Goal: Download file/media

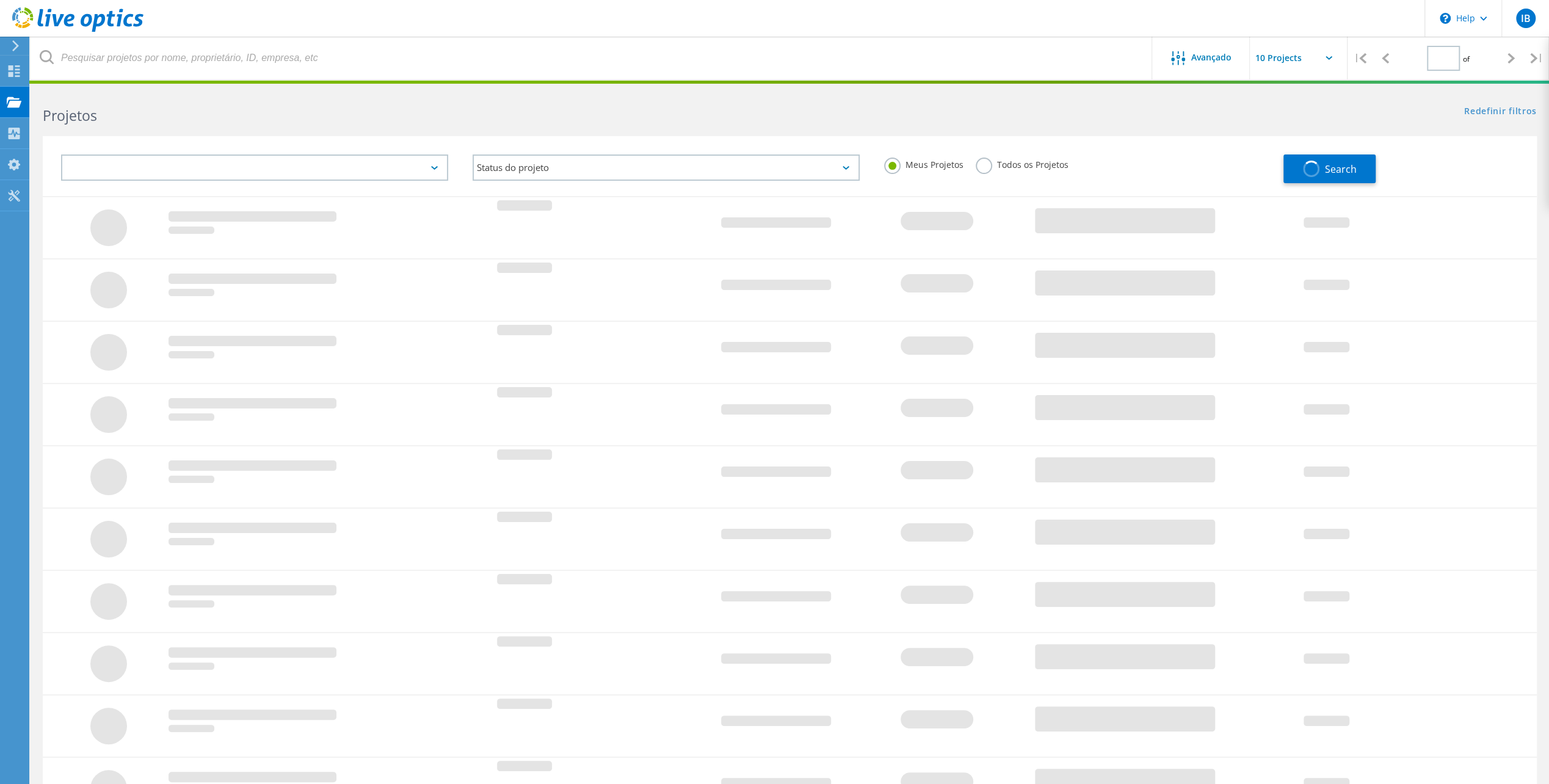
type input "1"
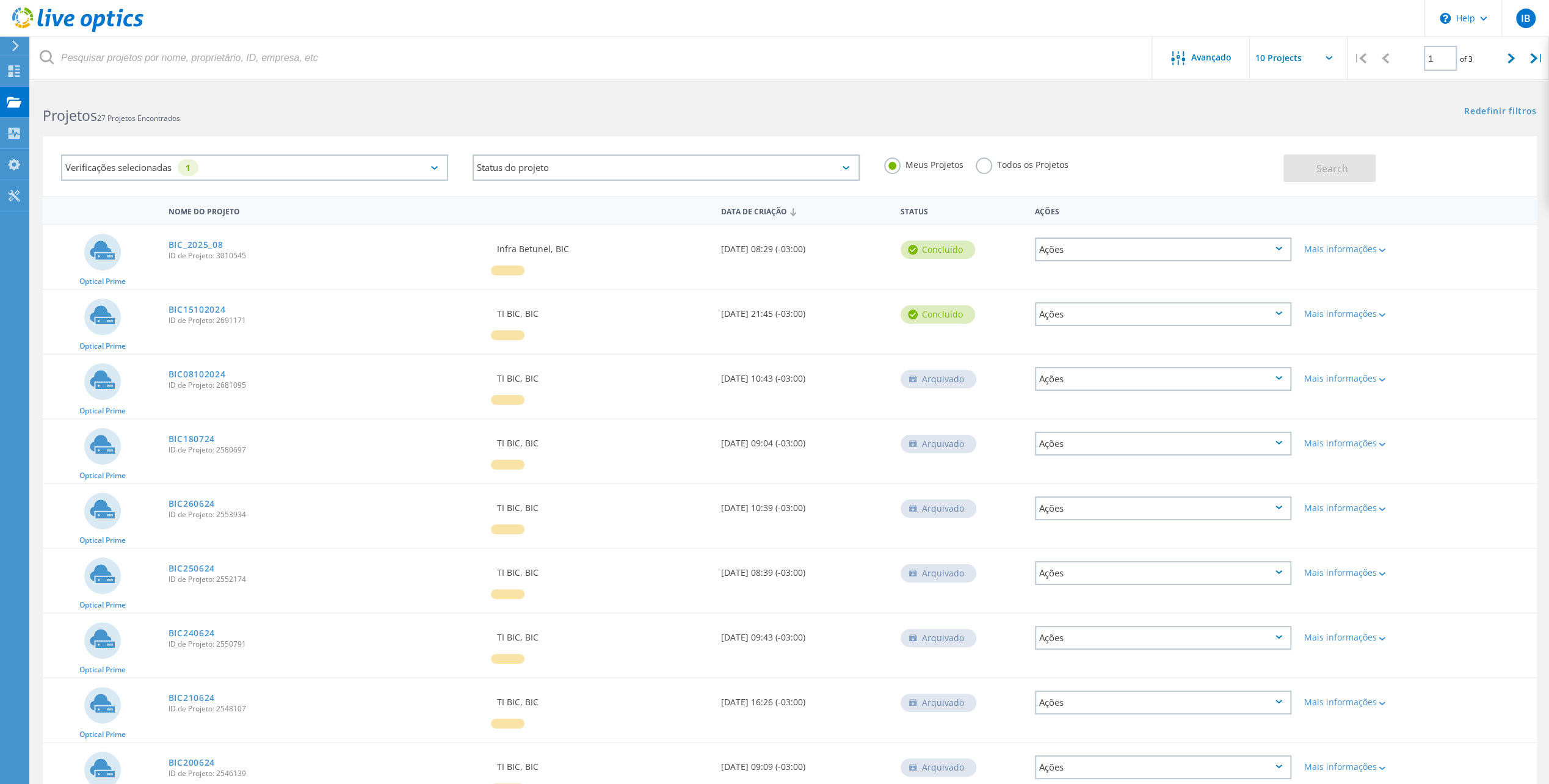
click at [1163, 240] on div "Ações" at bounding box center [1163, 249] width 256 height 24
click at [1496, 245] on div "Optical Prime BIC_2025_08 ID de Projeto: 3010545 Solicitado por Infra Betunel, …" at bounding box center [789, 257] width 1494 height 64
click at [1387, 250] on div "Mais informações" at bounding box center [1357, 249] width 108 height 9
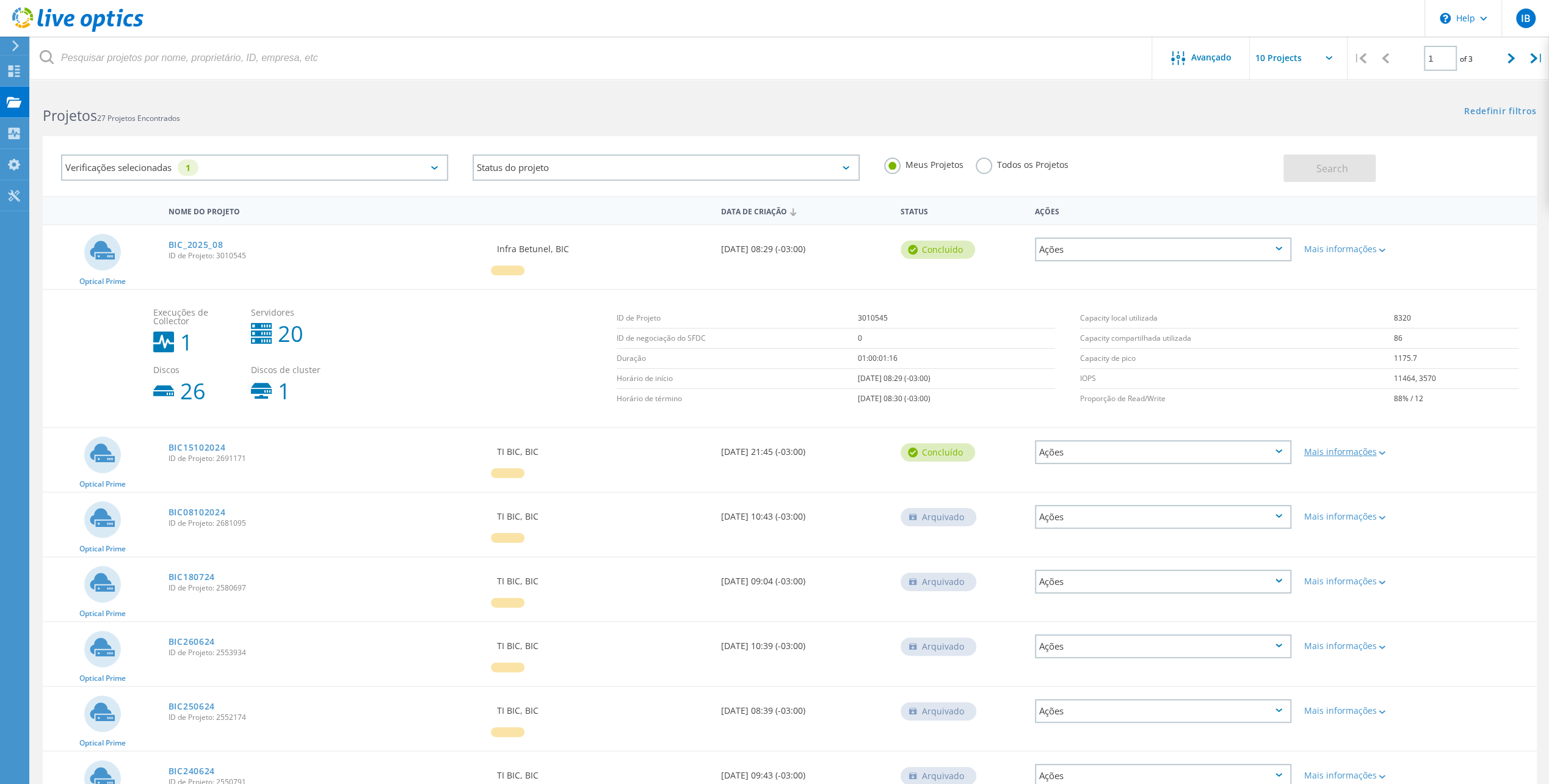
click at [1381, 449] on div at bounding box center [1381, 452] width 9 height 7
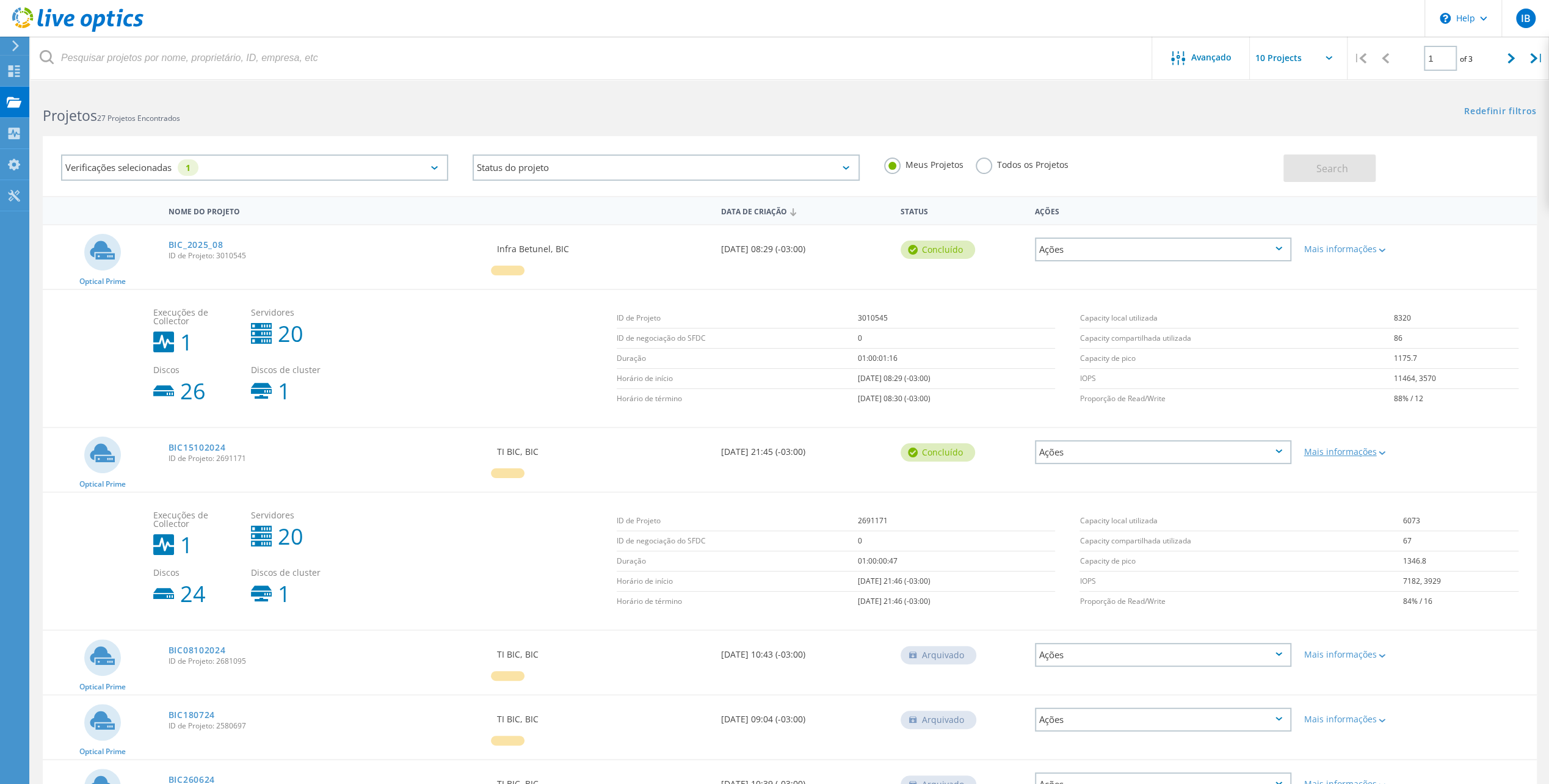
click at [1381, 449] on div at bounding box center [1381, 452] width 9 height 7
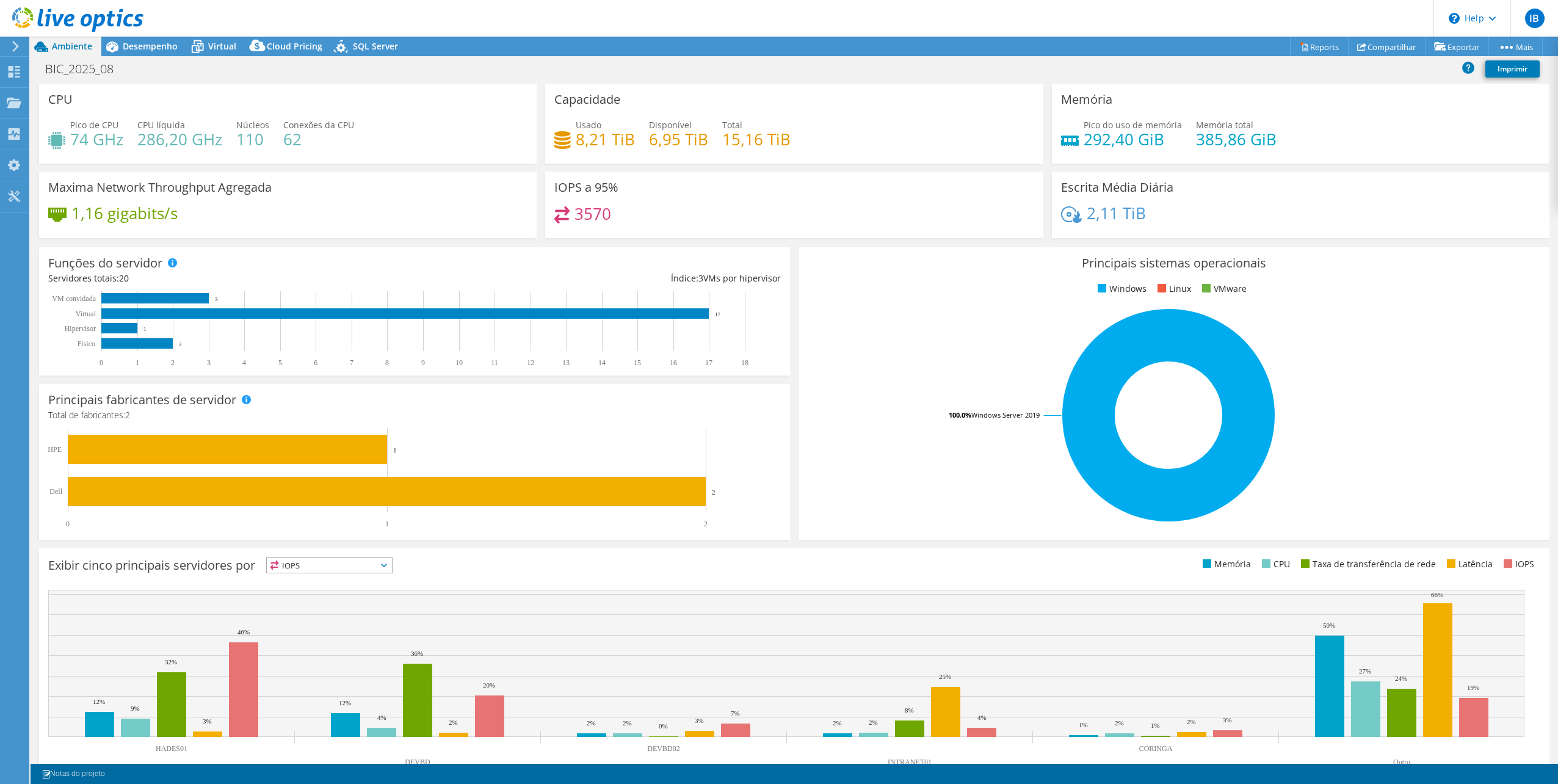
select select "USD"
click at [381, 52] on div "SQL Server" at bounding box center [369, 46] width 75 height 20
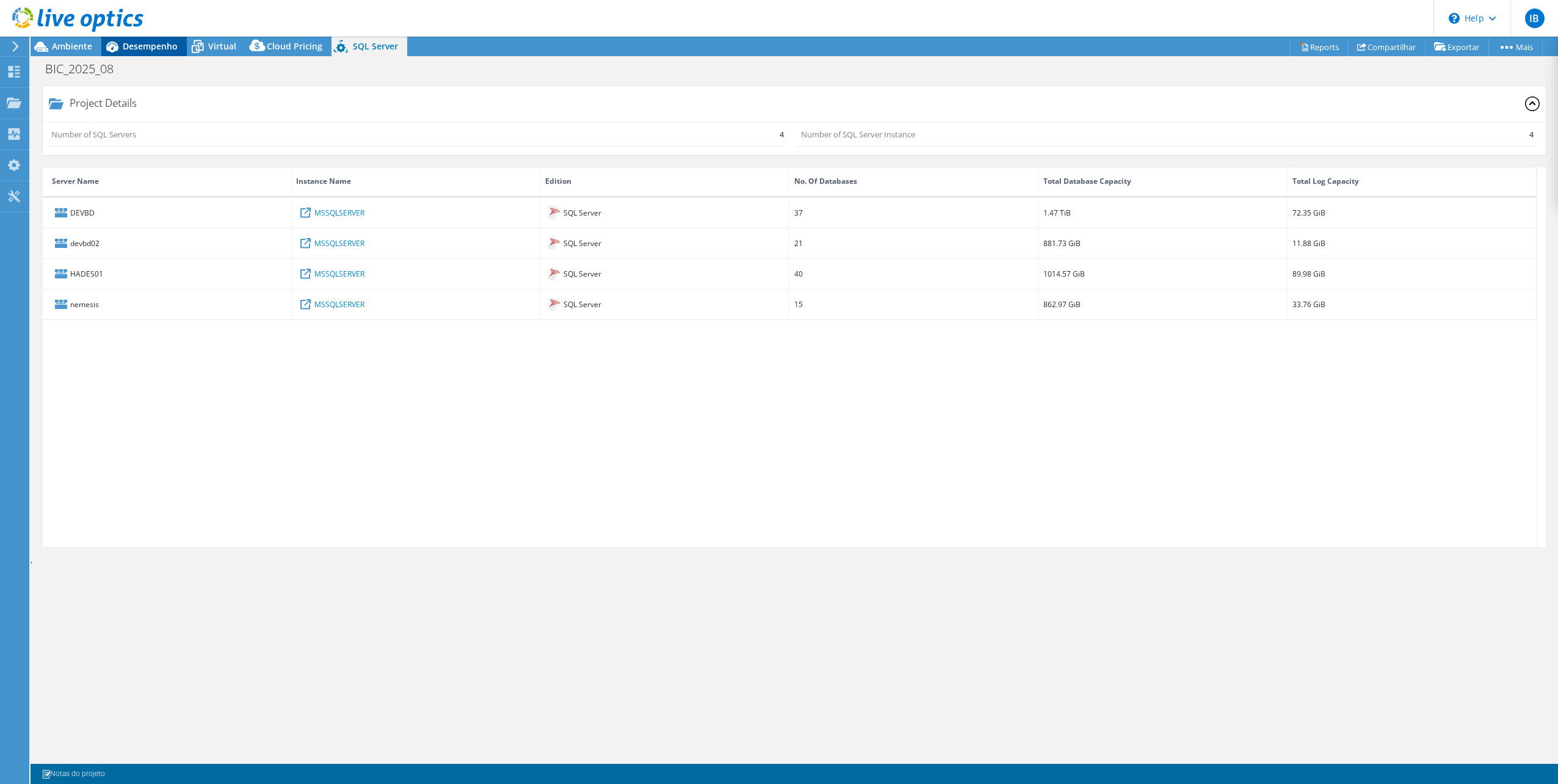
click at [155, 50] on span "Desempenho" at bounding box center [150, 46] width 55 height 12
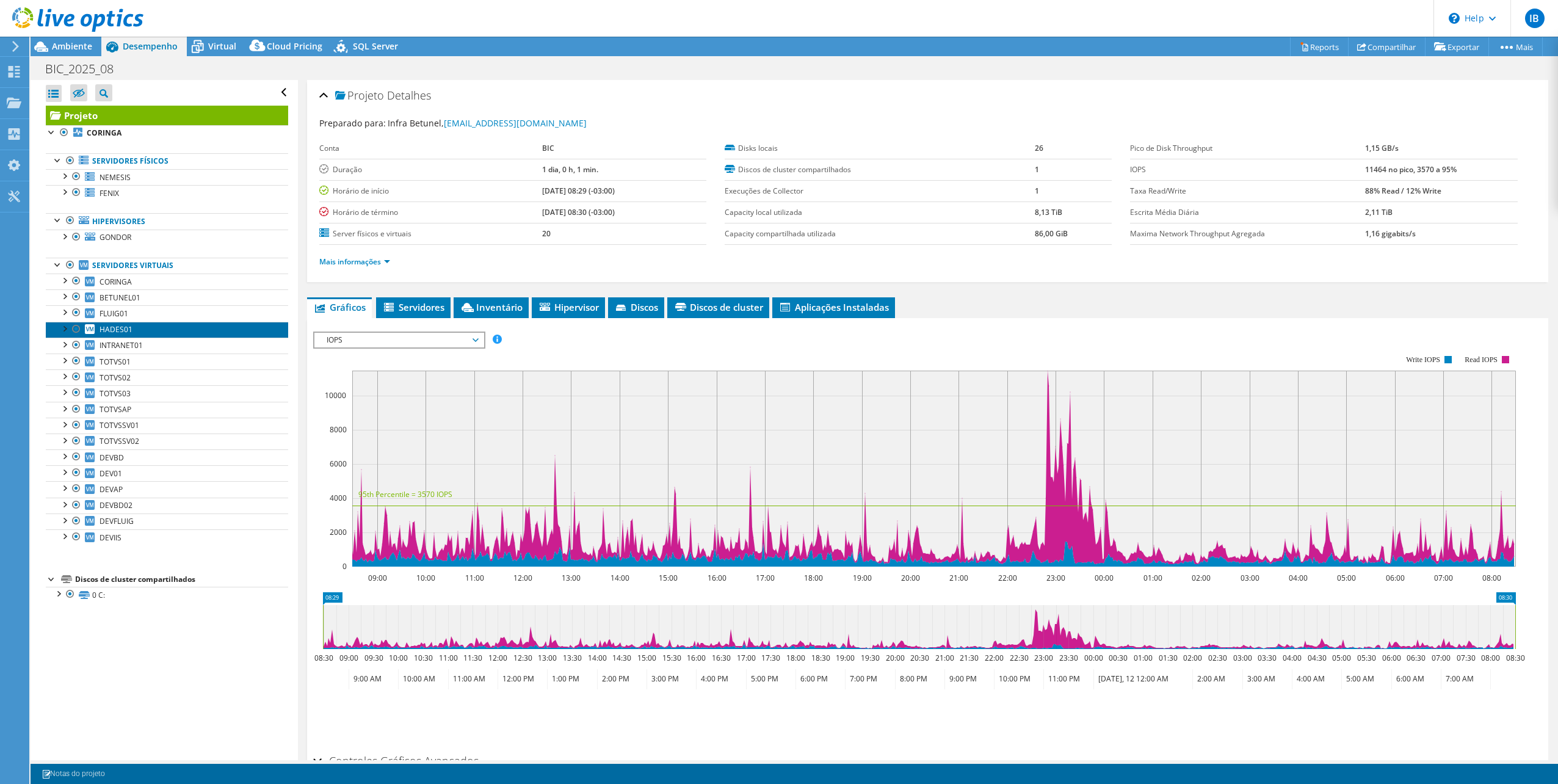
click at [119, 328] on span "HADES01" at bounding box center [116, 329] width 33 height 10
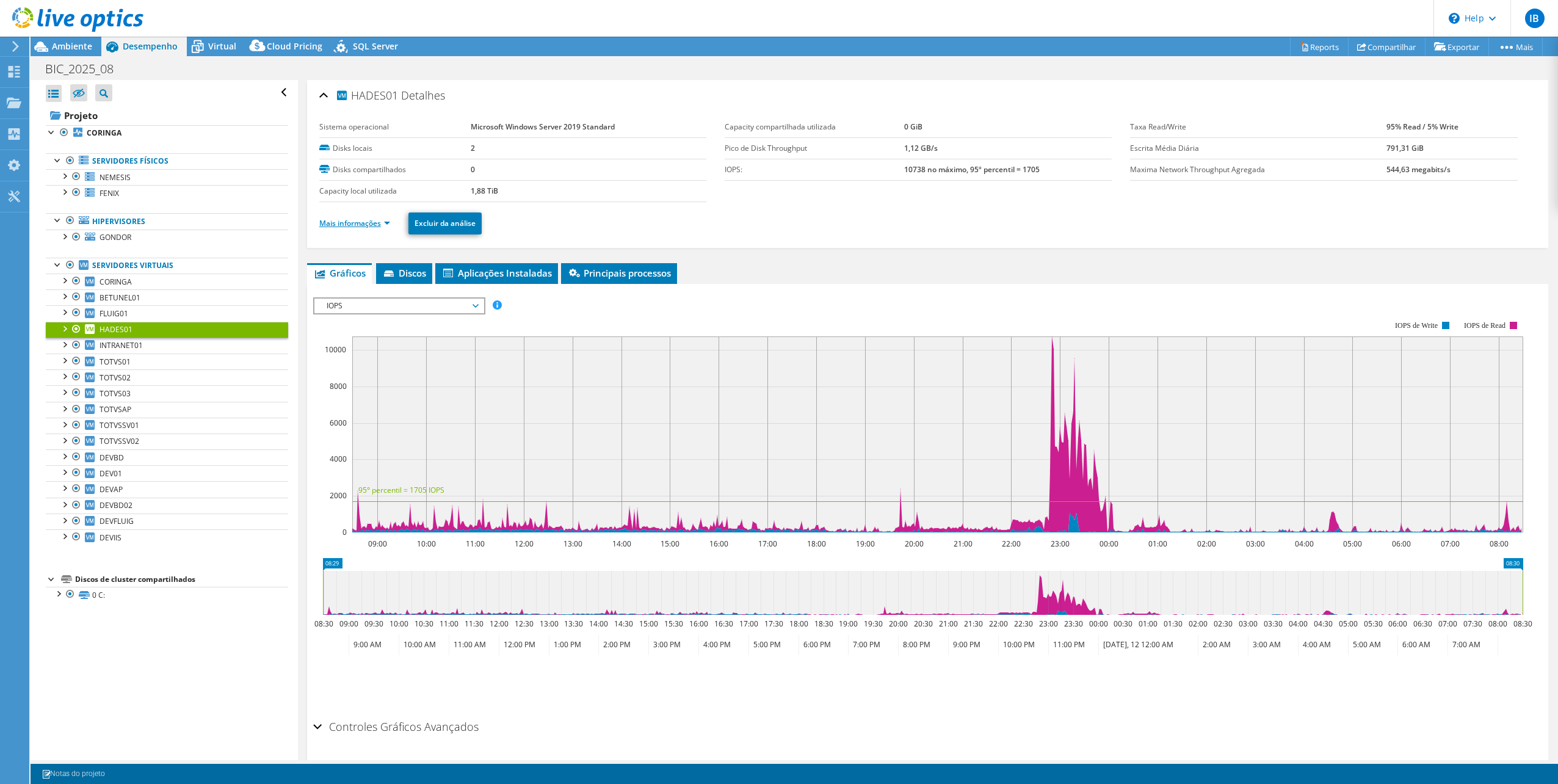
click at [386, 225] on link "Mais informações" at bounding box center [354, 222] width 71 height 10
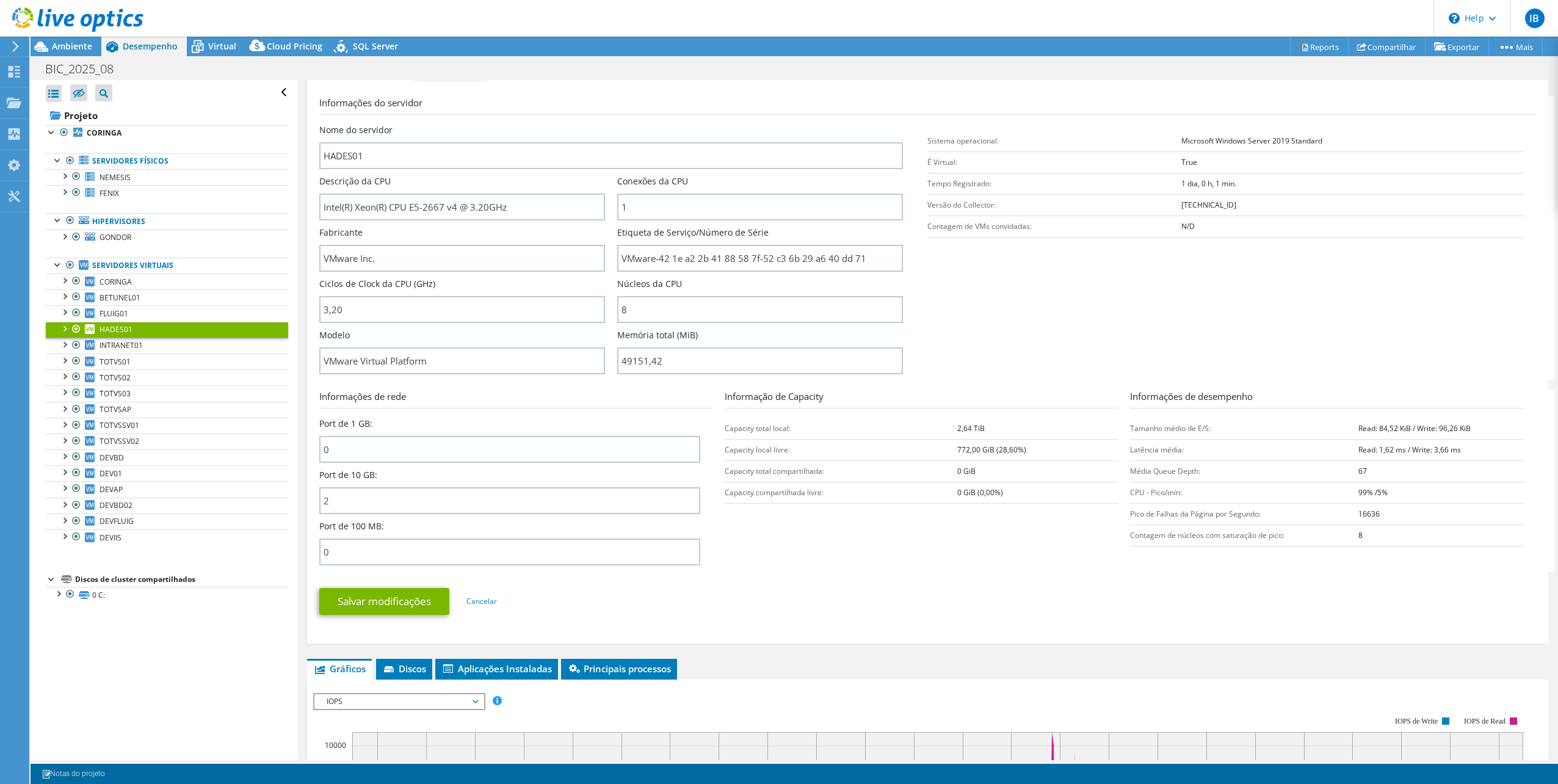
scroll to position [183, 0]
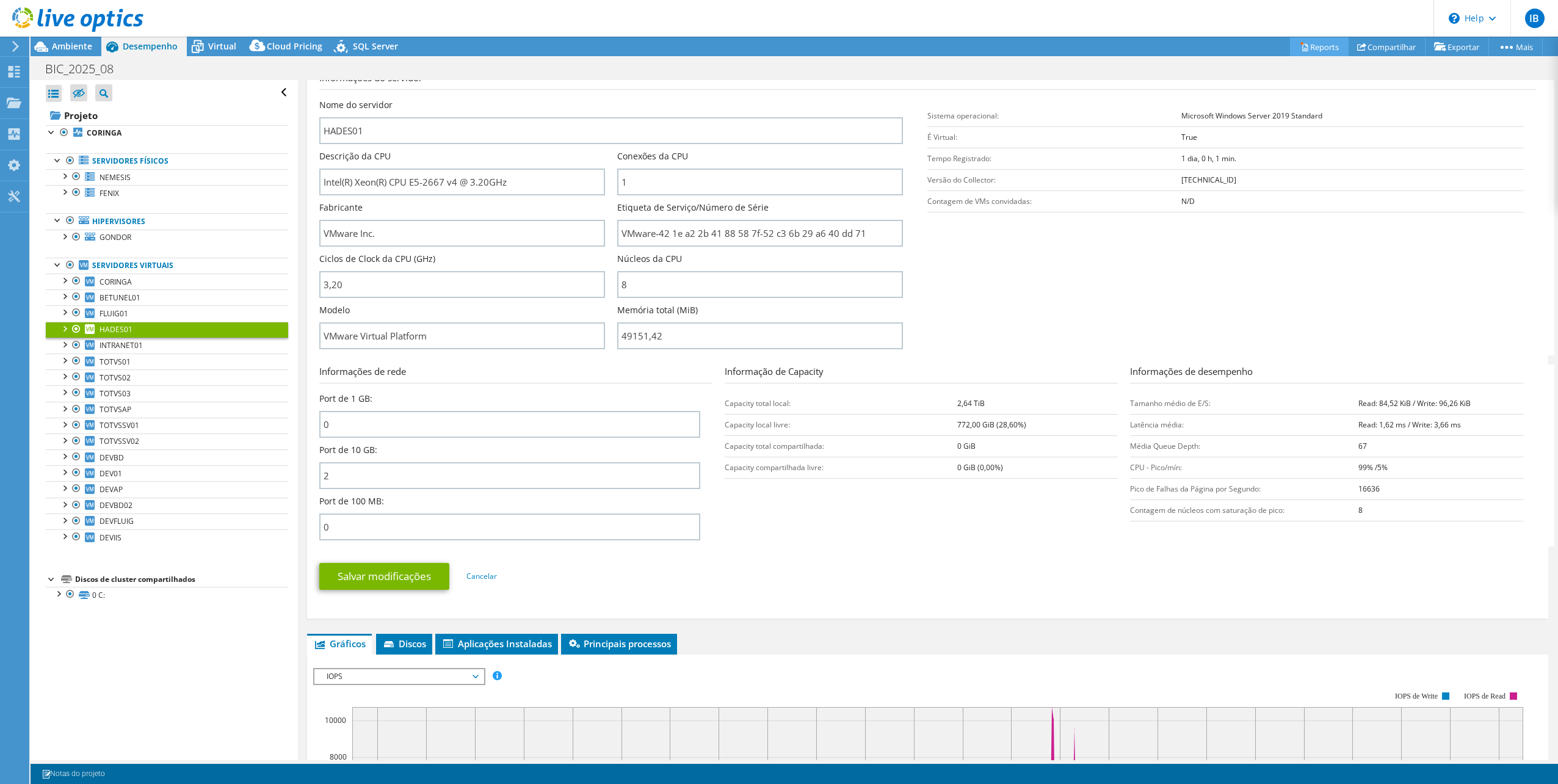
click at [1318, 49] on link "Reports" at bounding box center [1319, 46] width 59 height 19
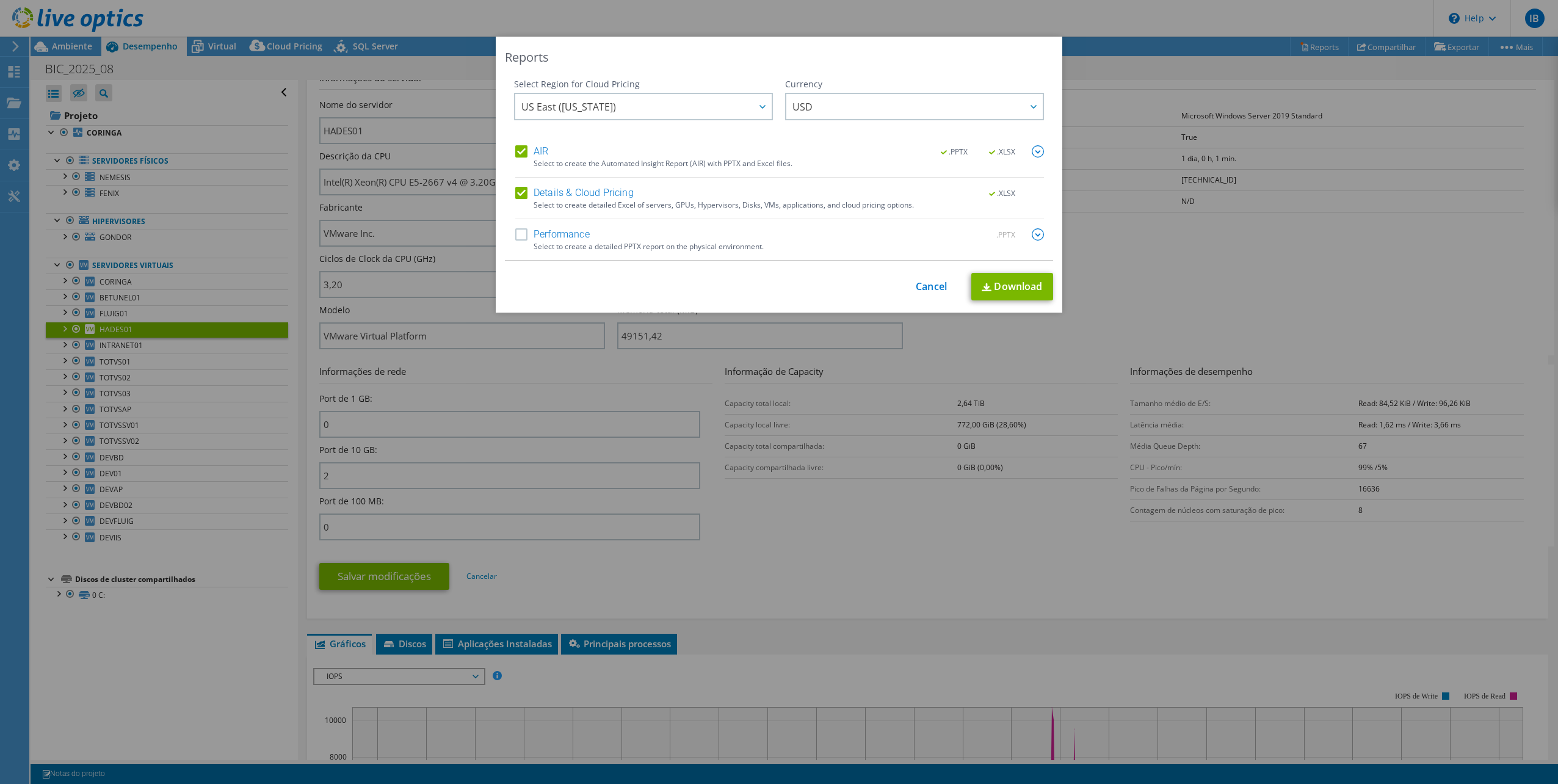
click at [518, 234] on label "Performance" at bounding box center [552, 235] width 75 height 13
click at [0, 0] on input "Performance" at bounding box center [0, 0] width 0 height 0
click at [752, 108] on div at bounding box center [761, 107] width 20 height 25
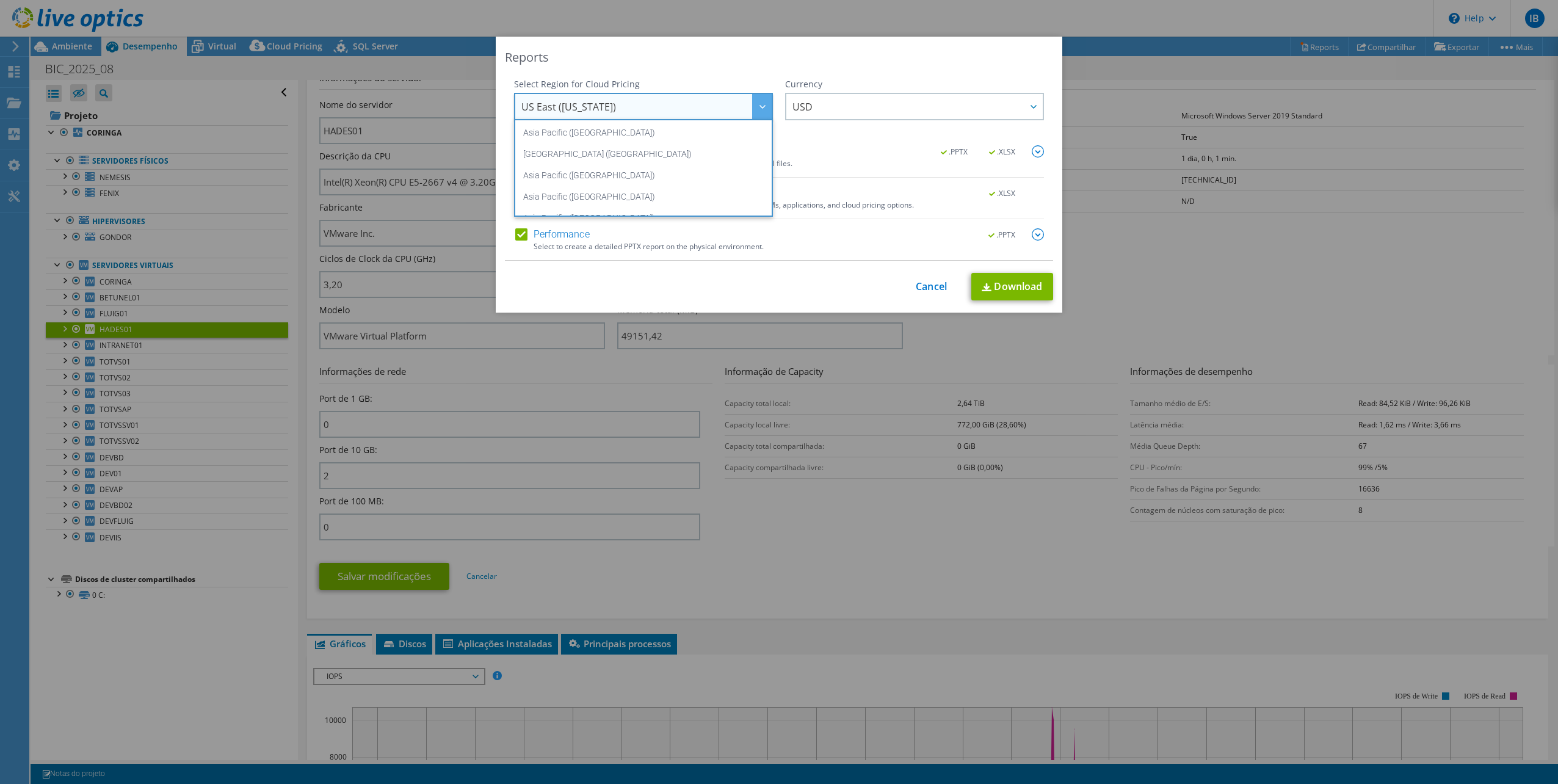
click at [754, 77] on div "Reports Select Region for Cloud Pricing Asia Pacific (Hong Kong) Asia Pacific (…" at bounding box center [779, 174] width 566 height 276
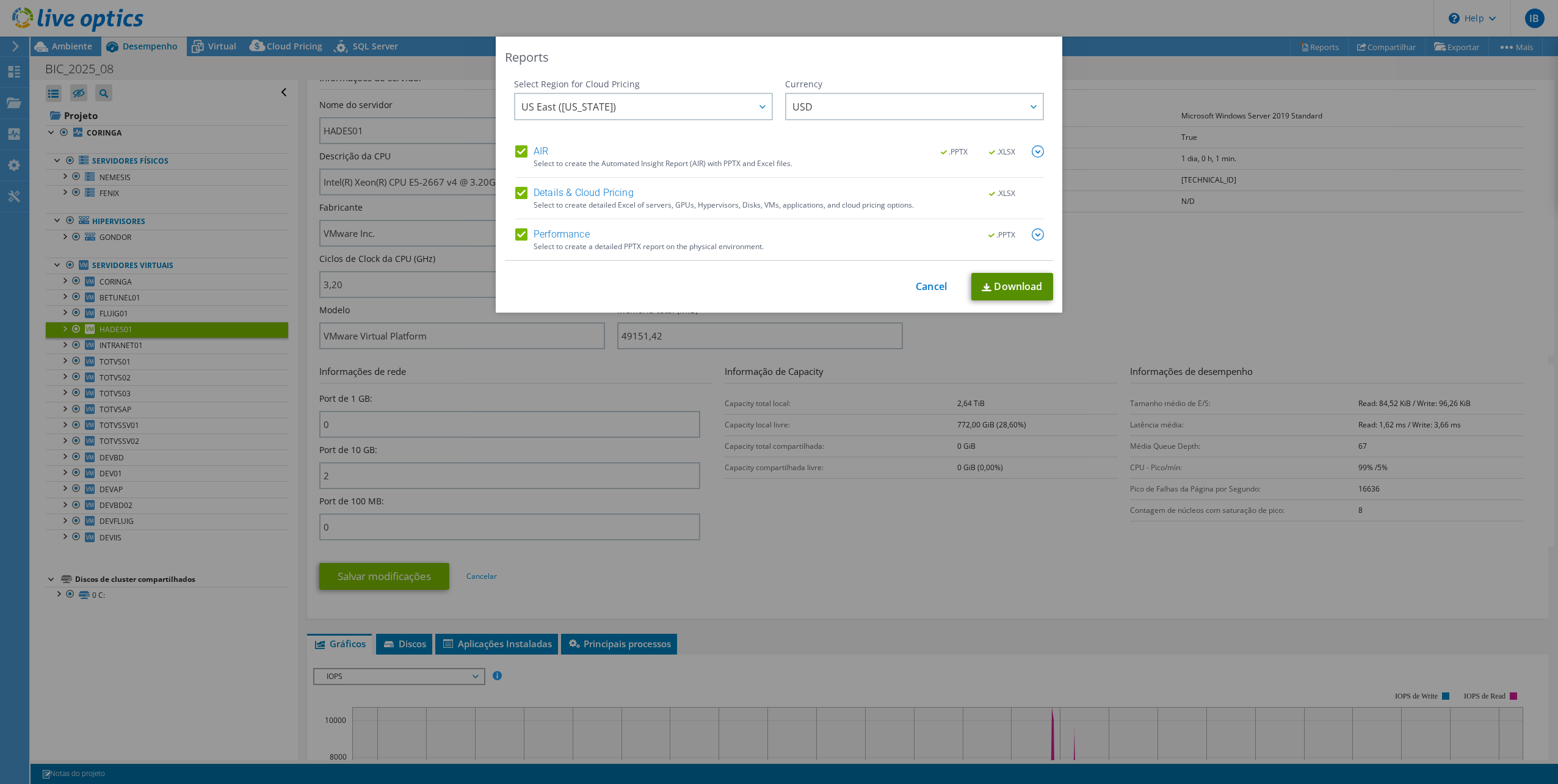
click at [1011, 290] on link "Download" at bounding box center [1012, 286] width 82 height 27
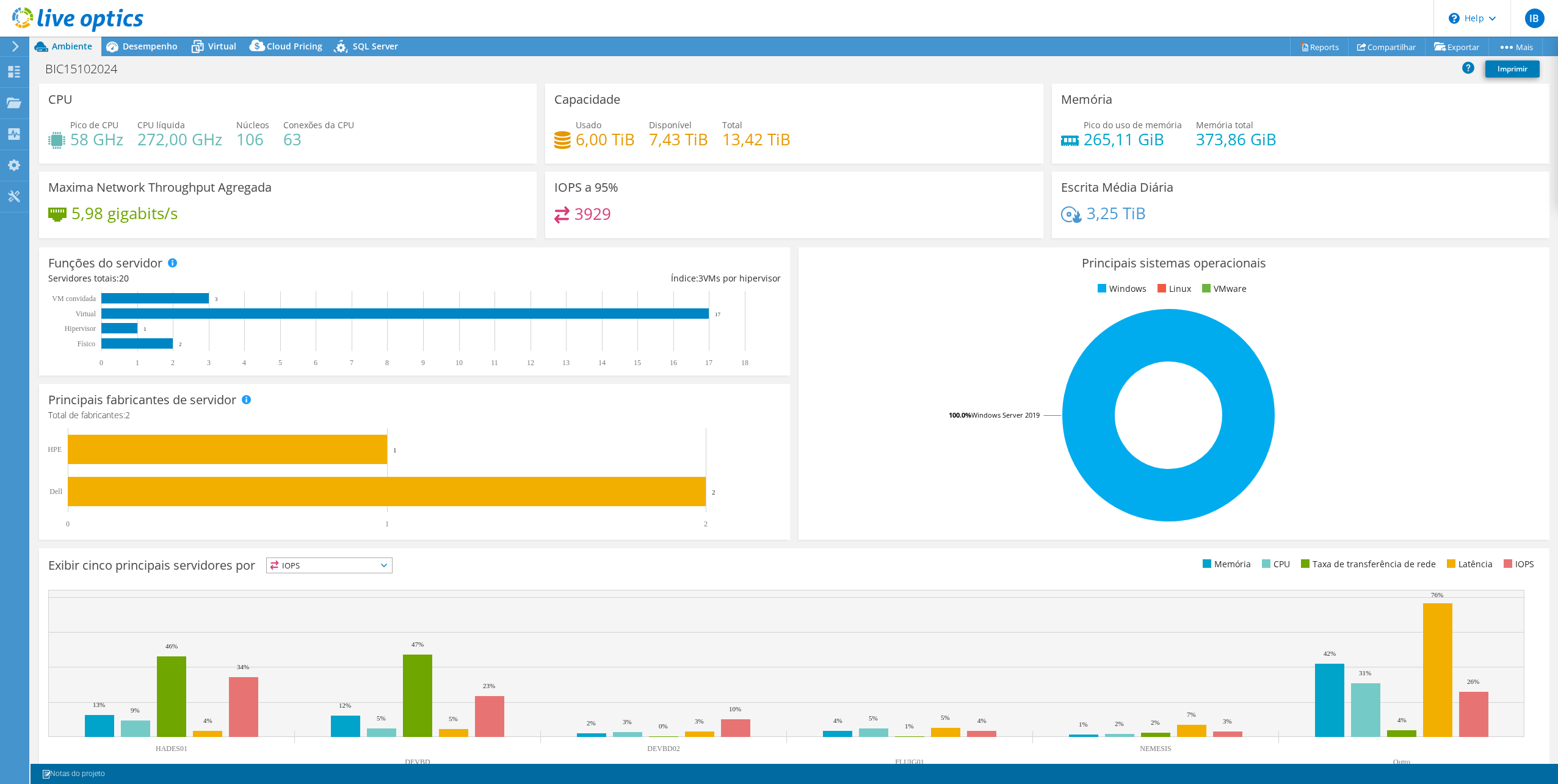
select select "USD"
click at [158, 40] on span "Desempenho" at bounding box center [150, 46] width 55 height 12
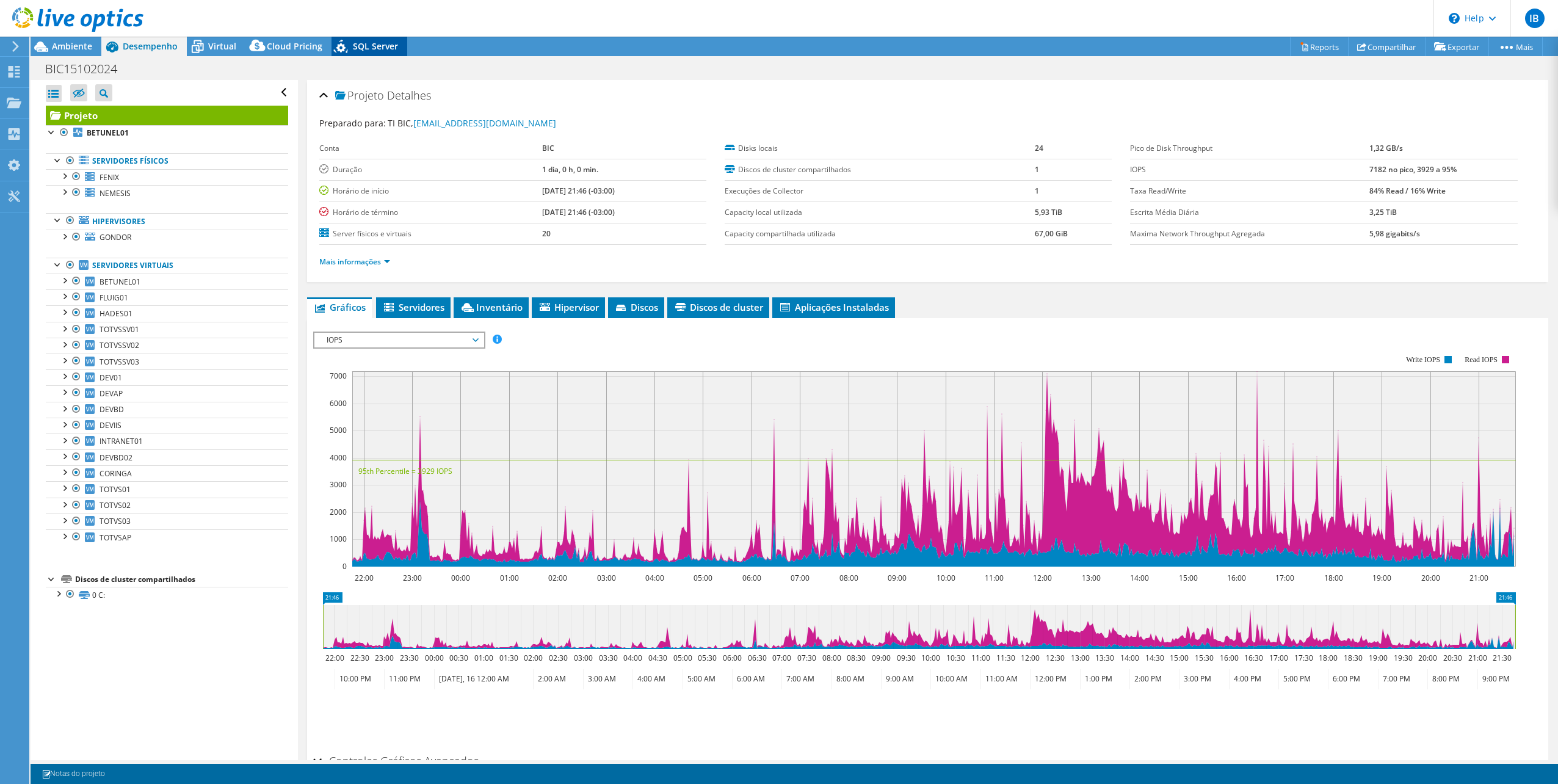
click at [379, 48] on span "SQL Server" at bounding box center [375, 46] width 45 height 12
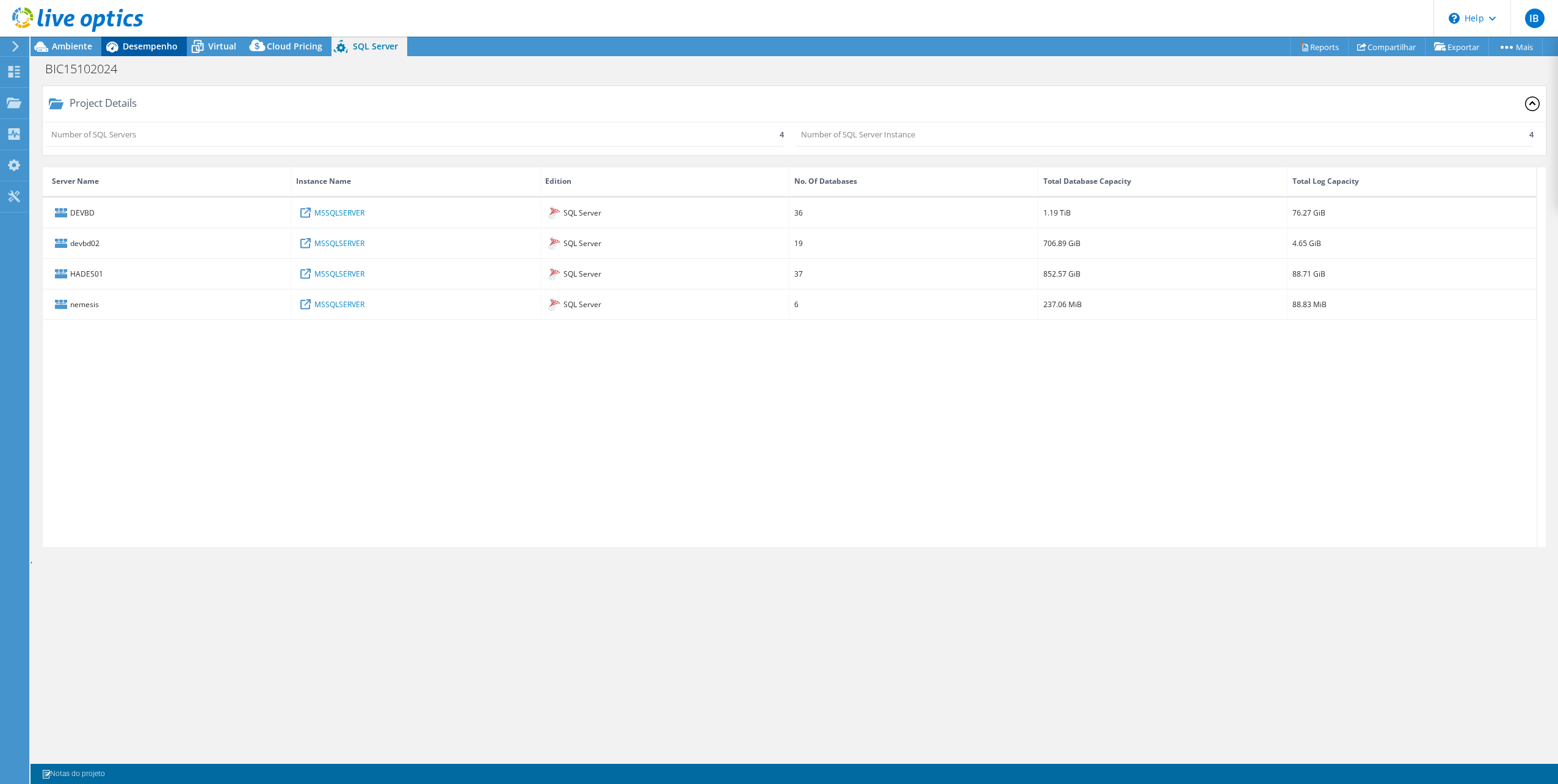
click at [149, 50] on span "Desempenho" at bounding box center [150, 46] width 55 height 12
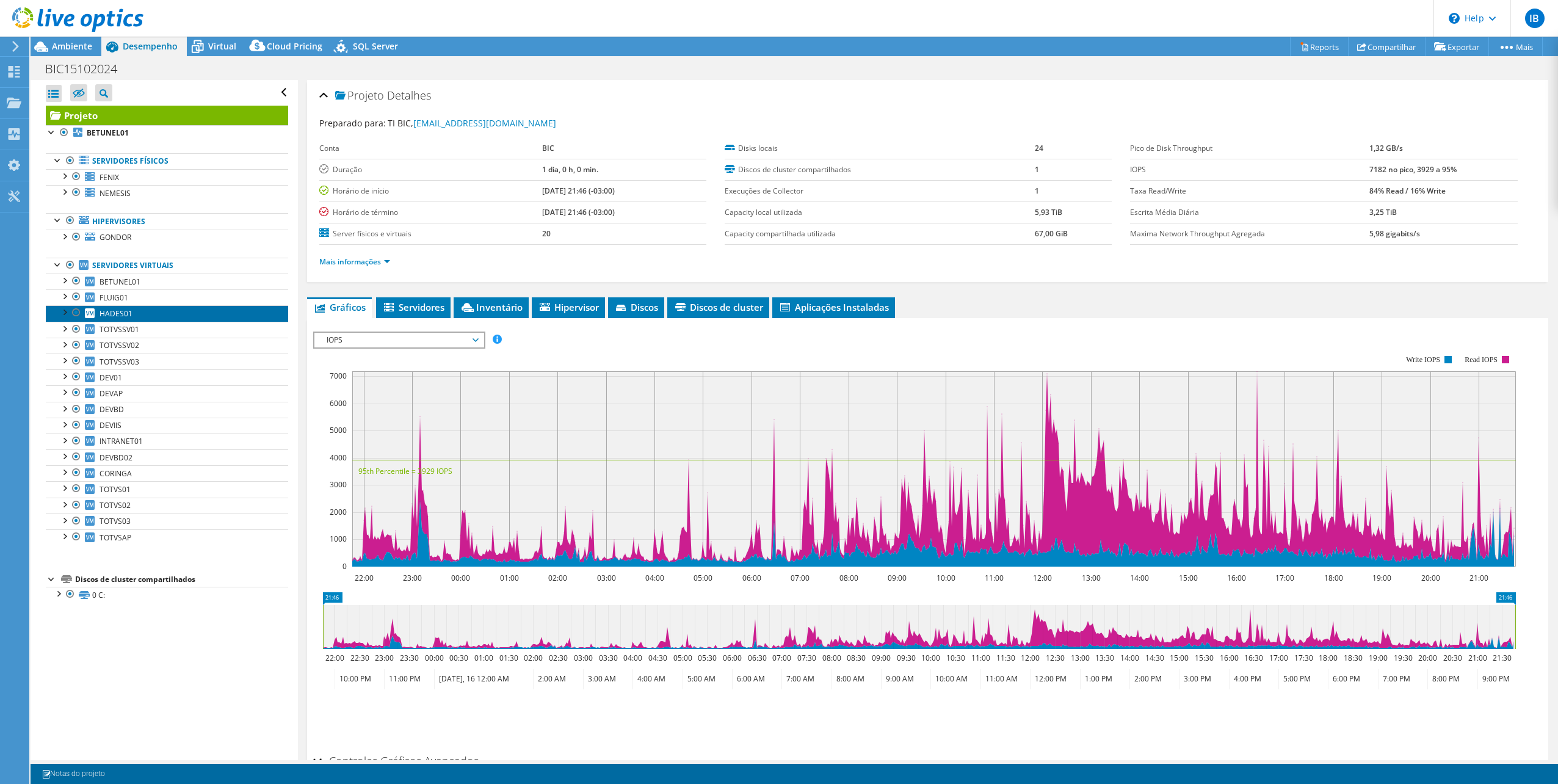
click at [114, 310] on span "HADES01" at bounding box center [116, 313] width 33 height 10
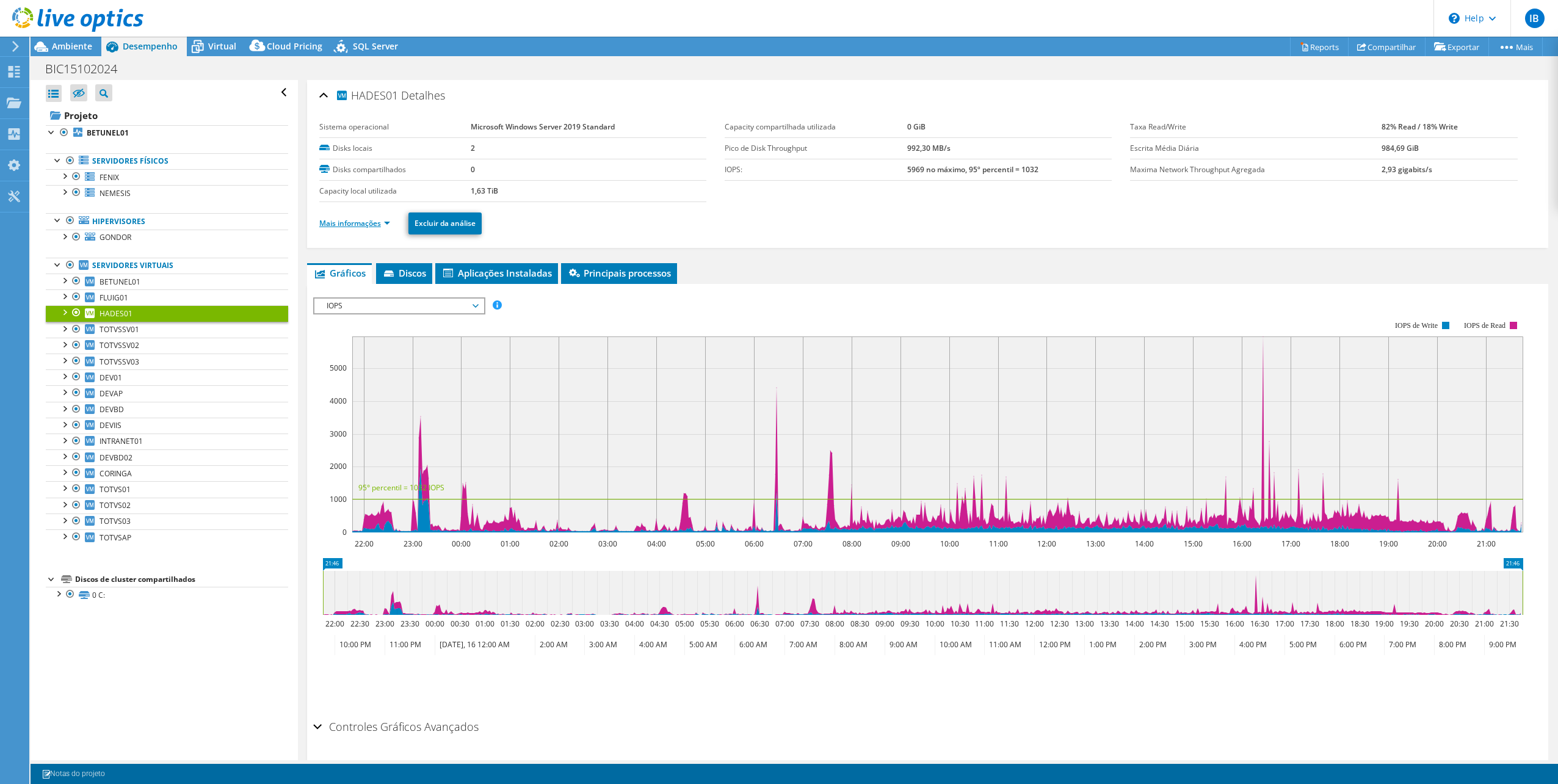
click at [386, 223] on link "Mais informações" at bounding box center [354, 222] width 71 height 10
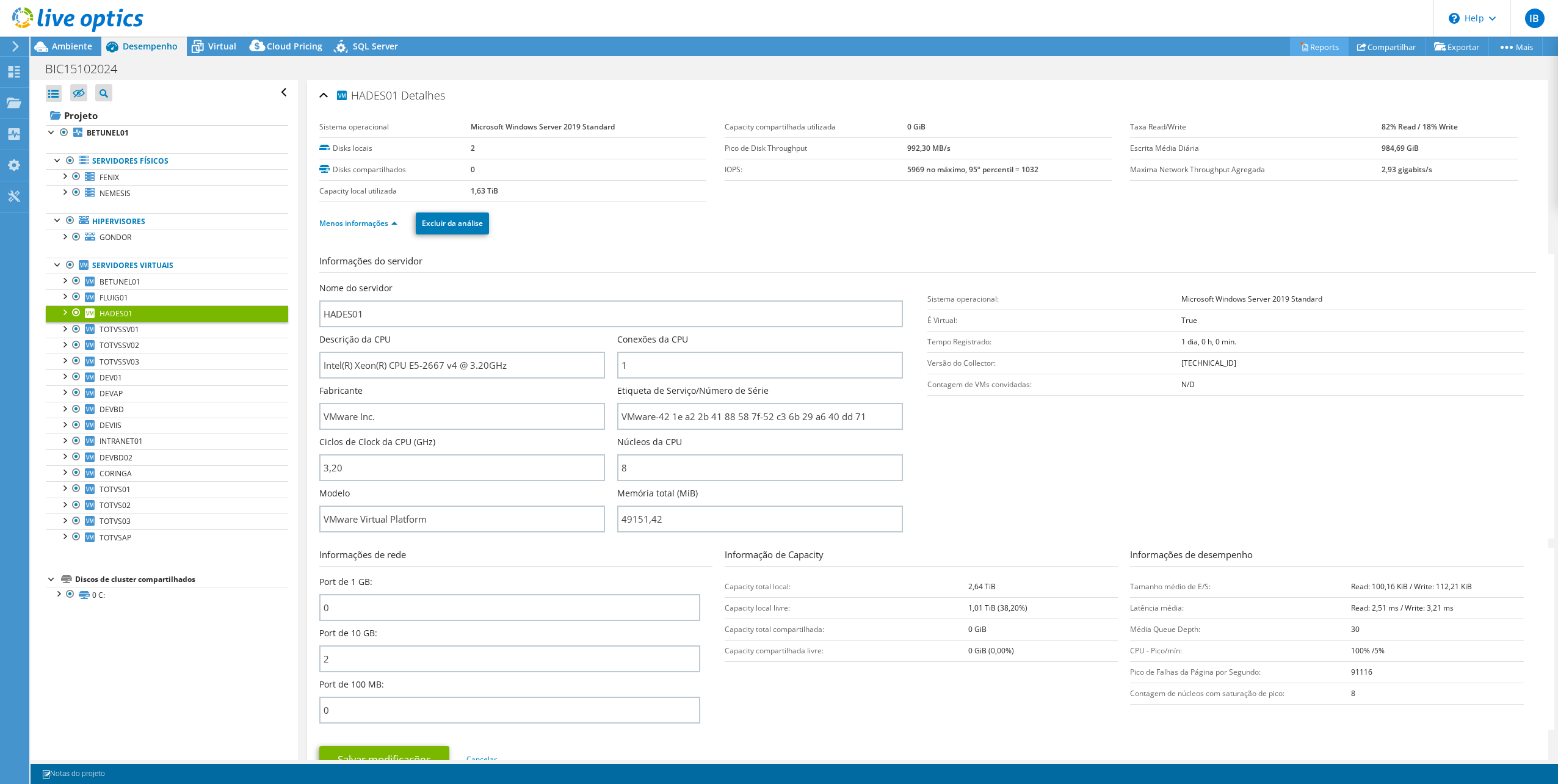
click at [1305, 49] on link "Reports" at bounding box center [1319, 46] width 59 height 19
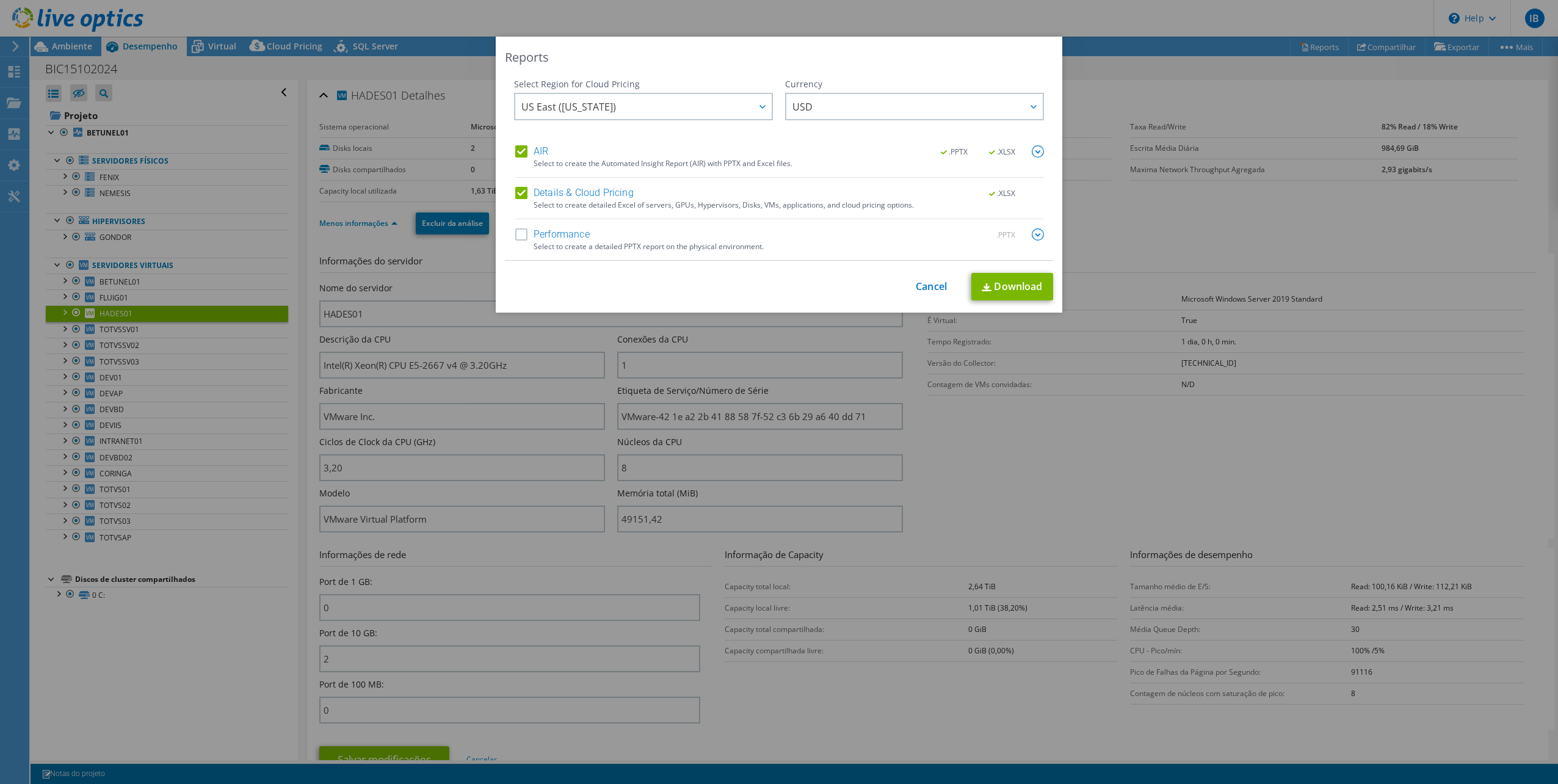
click at [516, 231] on label "Performance" at bounding box center [552, 235] width 75 height 13
click at [0, 0] on input "Performance" at bounding box center [0, 0] width 0 height 0
click at [1011, 291] on link "Download" at bounding box center [1012, 286] width 82 height 27
click at [926, 286] on link "Cancel" at bounding box center [931, 286] width 31 height 12
